Goal: Transaction & Acquisition: Purchase product/service

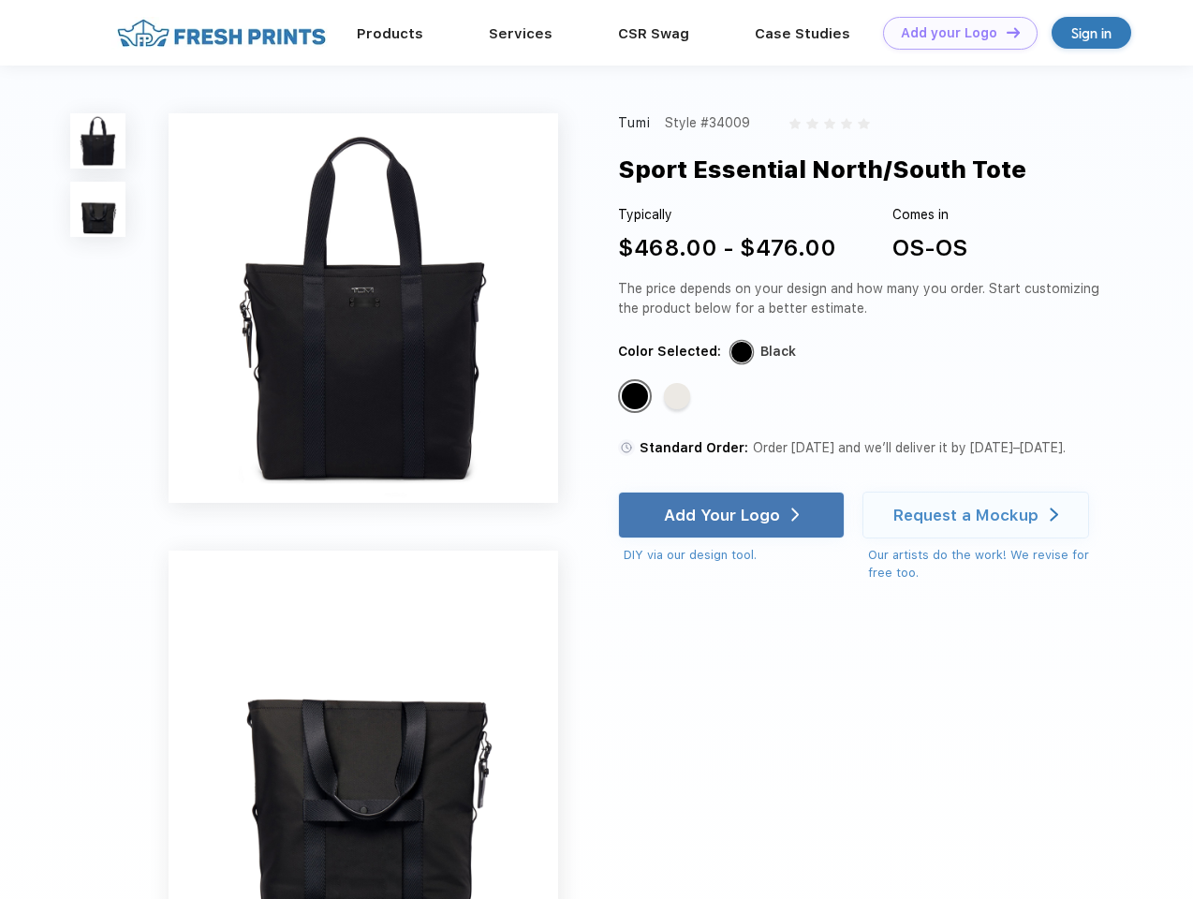
click at [953, 33] on link "Add your Logo Design Tool" at bounding box center [960, 33] width 154 height 33
click at [0, 0] on div "Design Tool" at bounding box center [0, 0] width 0 height 0
click at [1004, 32] on link "Add your Logo Design Tool" at bounding box center [960, 33] width 154 height 33
click at [98, 140] on img at bounding box center [97, 140] width 55 height 55
click at [98, 210] on img at bounding box center [97, 209] width 55 height 55
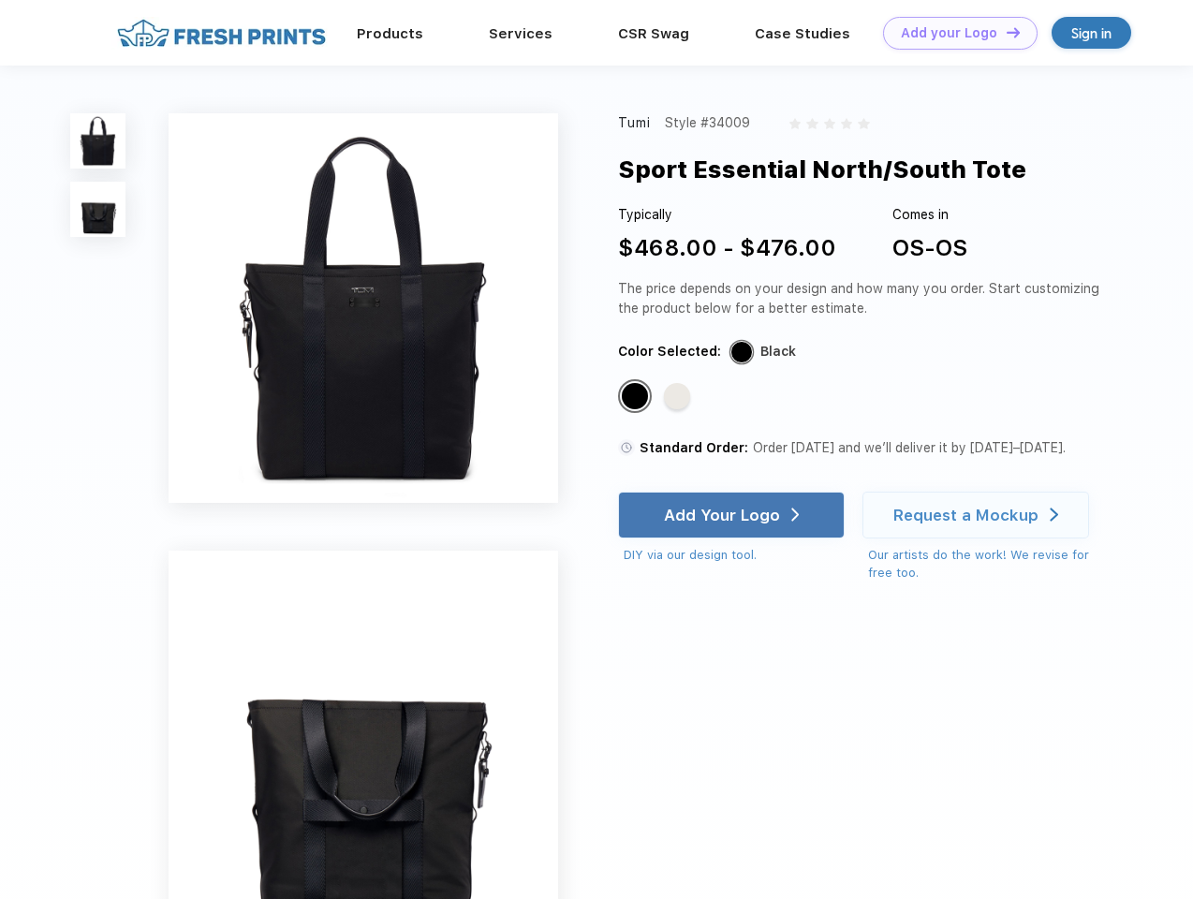
click at [637, 397] on div "Standard Color" at bounding box center [635, 396] width 26 height 26
click at [679, 397] on div "Standard Color" at bounding box center [677, 396] width 26 height 26
click at [733, 515] on div "Add Your Logo" at bounding box center [722, 515] width 116 height 19
click at [978, 515] on div "Request a Mockup" at bounding box center [965, 515] width 145 height 19
